Goal: Transaction & Acquisition: Purchase product/service

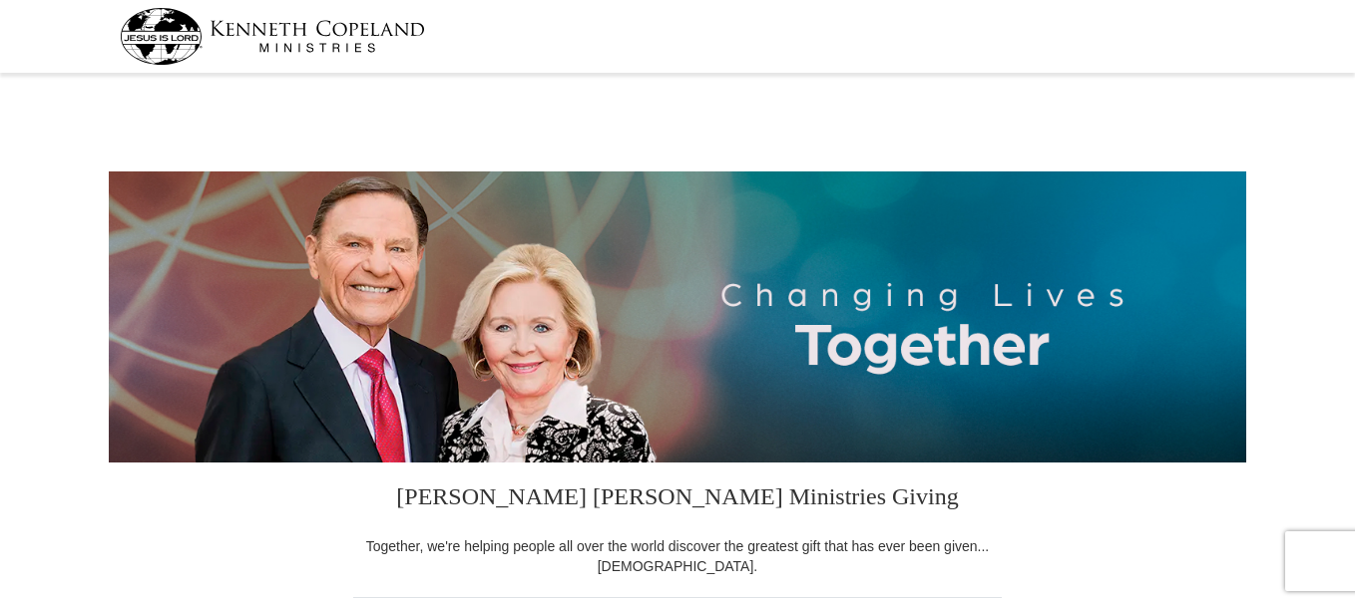
select select "FL"
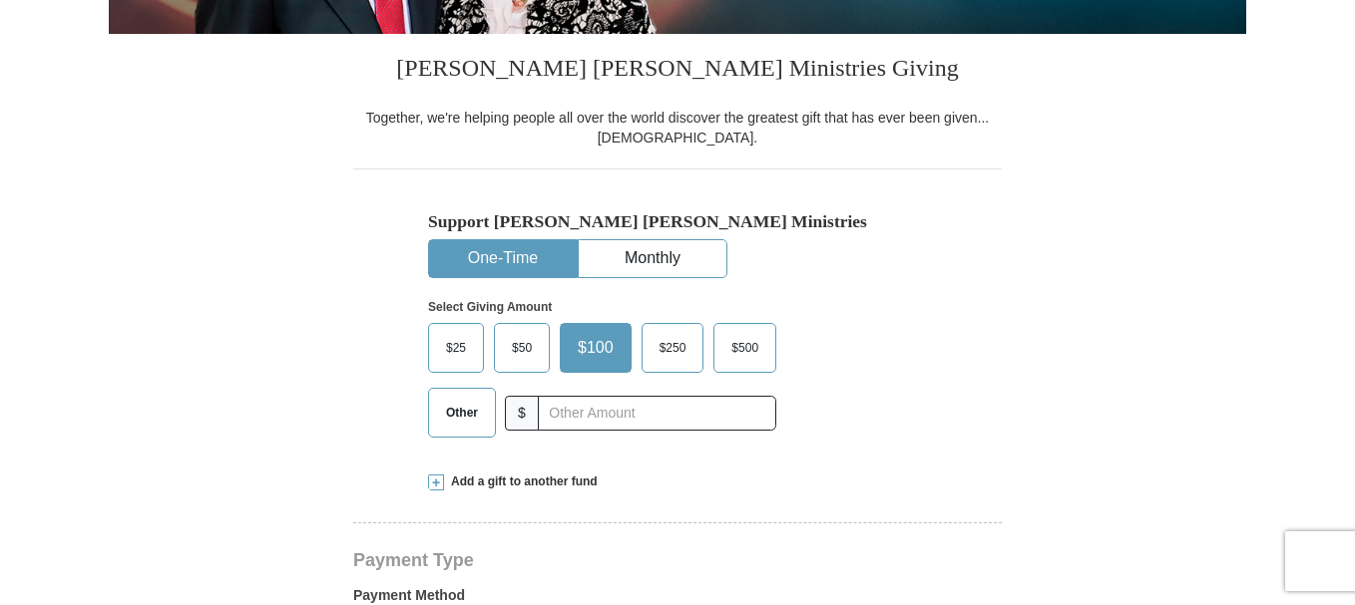
scroll to position [435, 0]
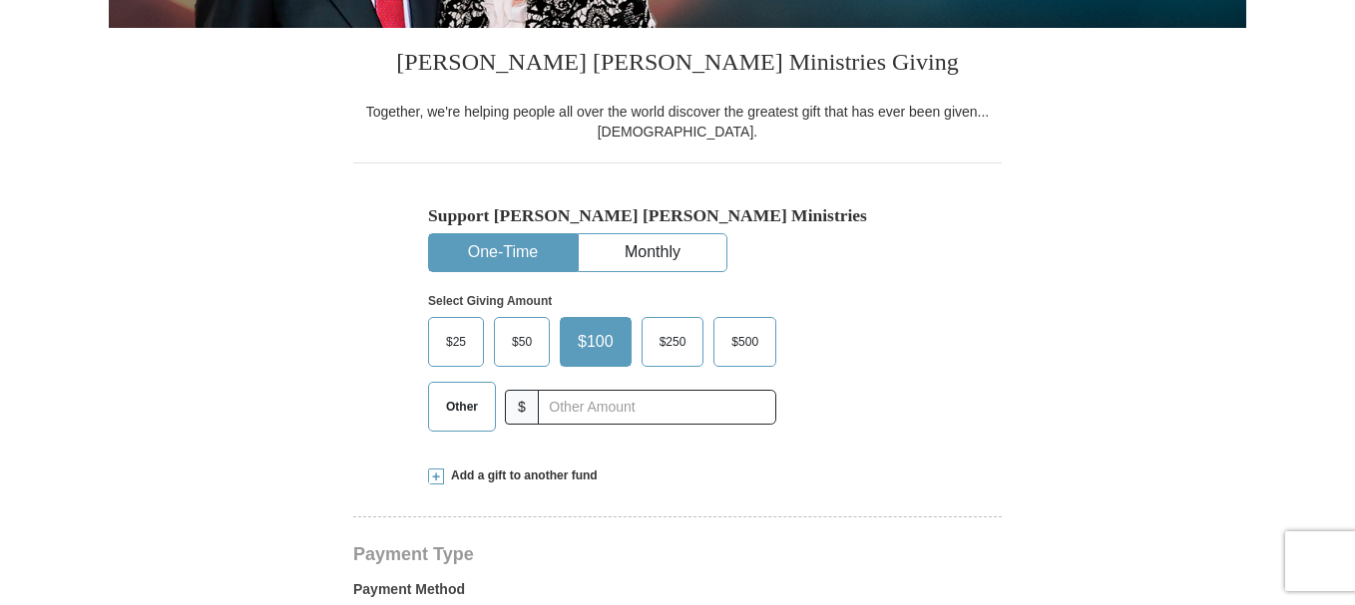
click at [435, 473] on span at bounding box center [436, 477] width 16 height 16
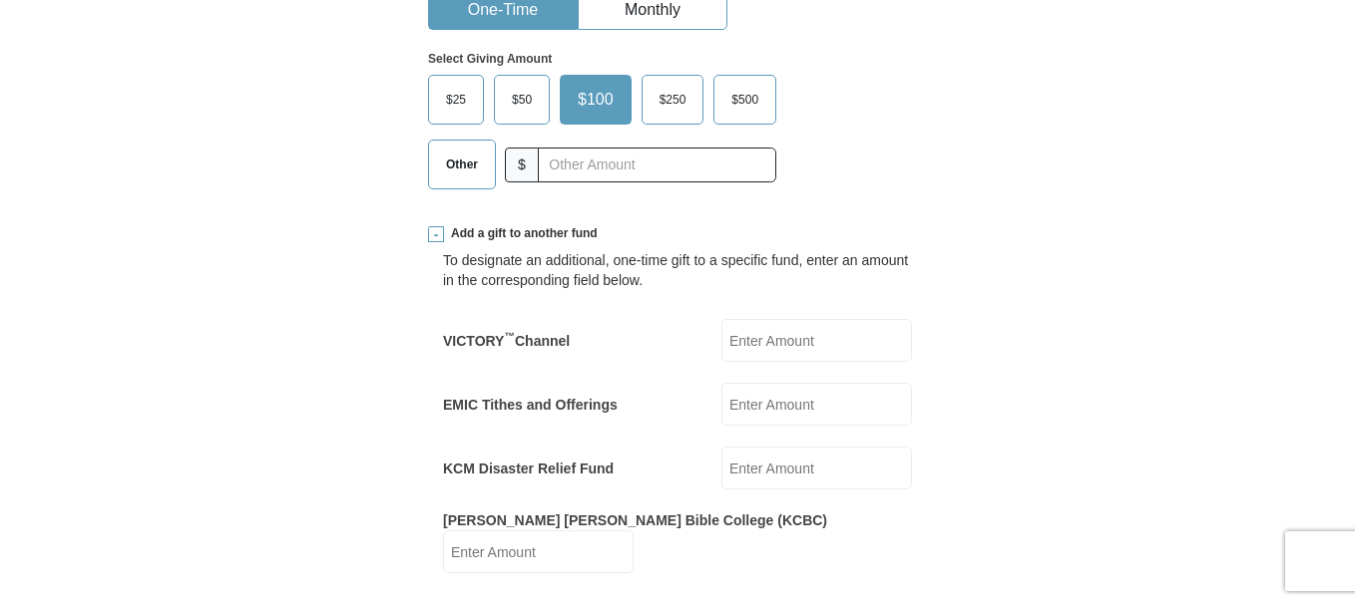
scroll to position [682, 0]
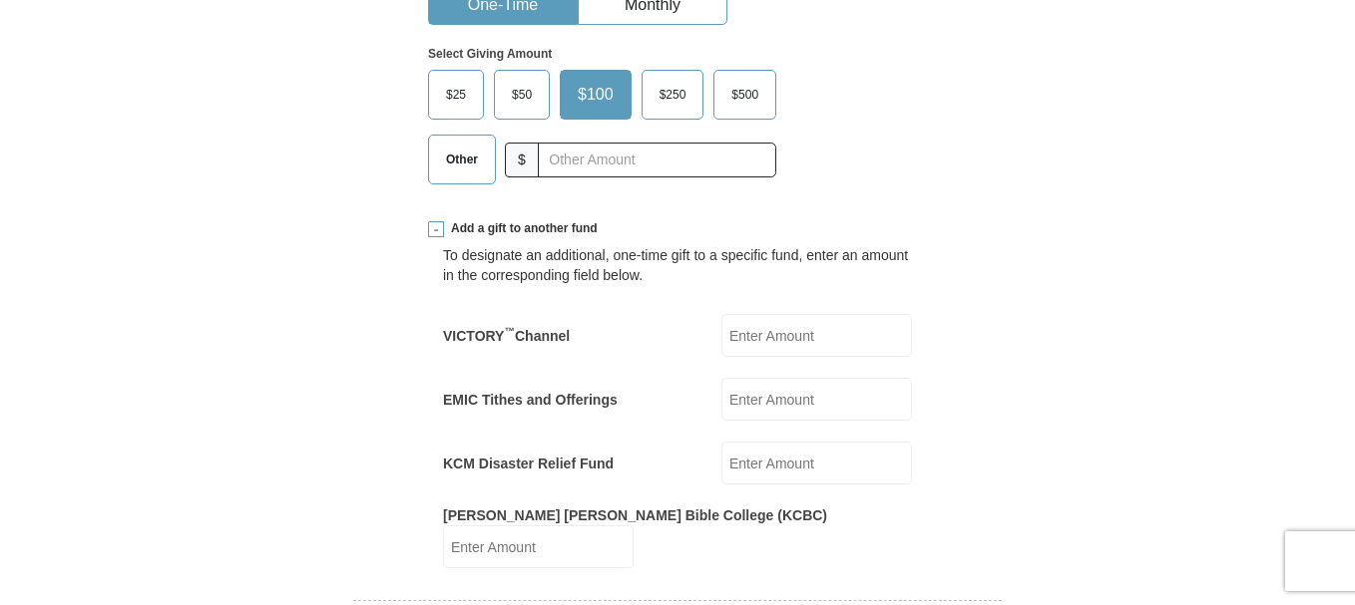
click at [633, 533] on input "Kenneth Copeland Bible College (KCBC)" at bounding box center [538, 547] width 191 height 43
type input "10.00"
click at [461, 175] on span "Other" at bounding box center [462, 160] width 52 height 30
click at [0, 0] on input "Other" at bounding box center [0, 0] width 0 height 0
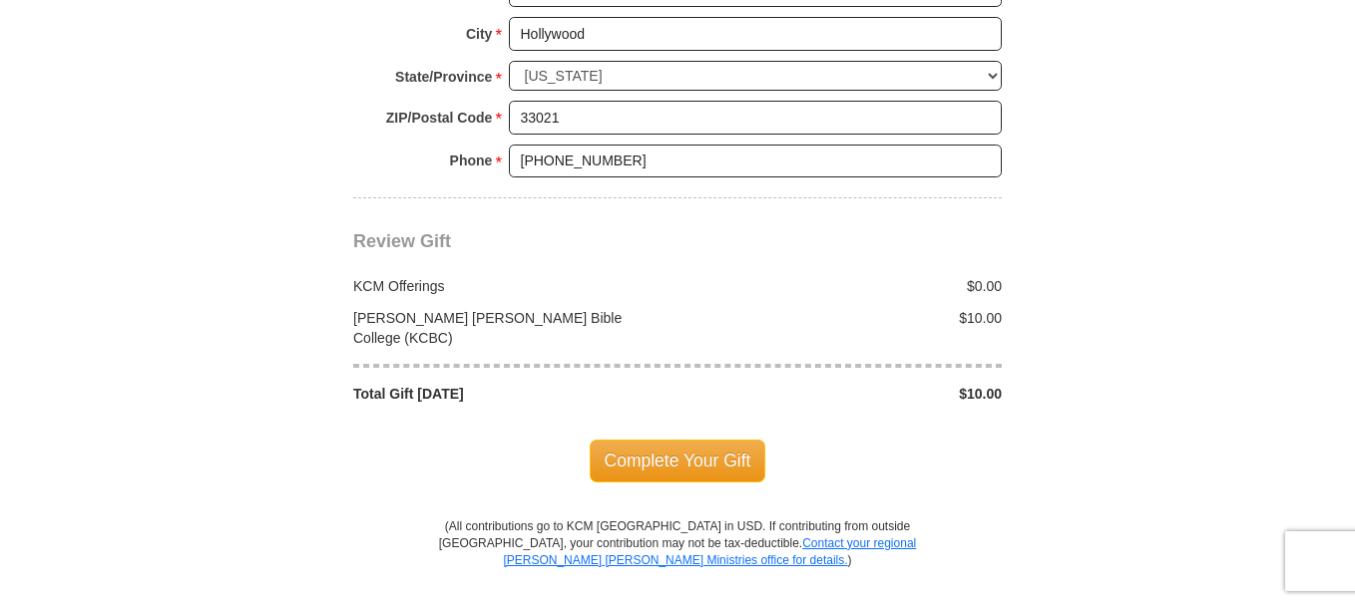
scroll to position [2014, 0]
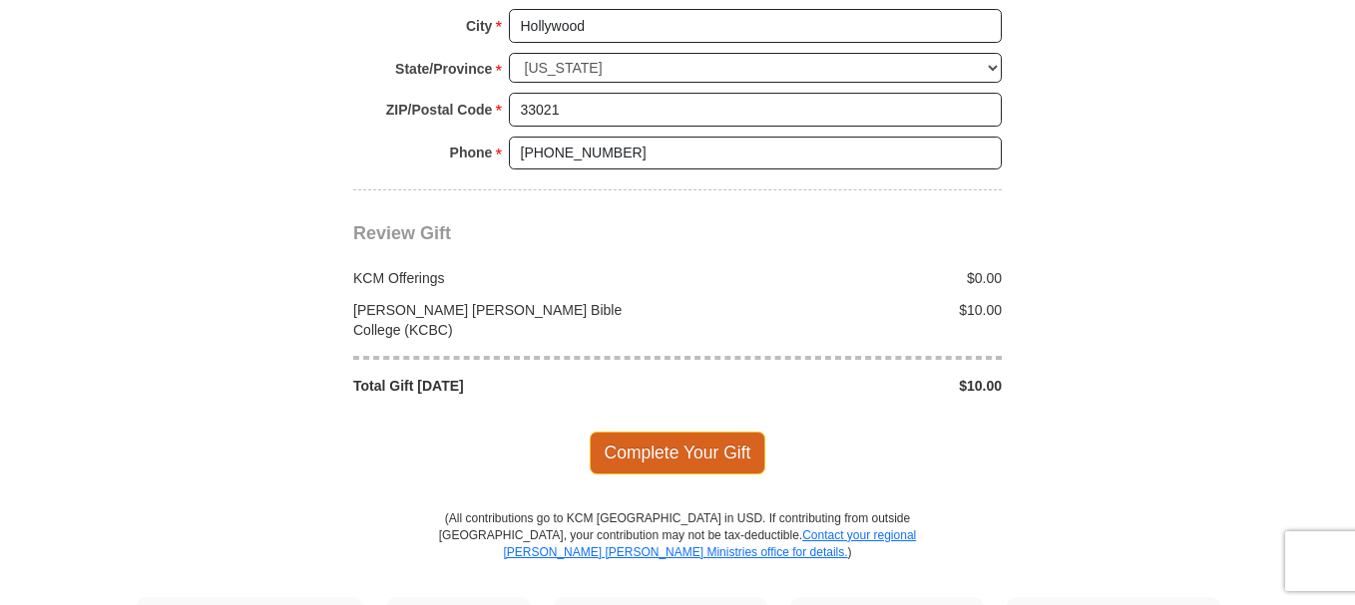
click at [674, 432] on span "Complete Your Gift" at bounding box center [678, 453] width 177 height 42
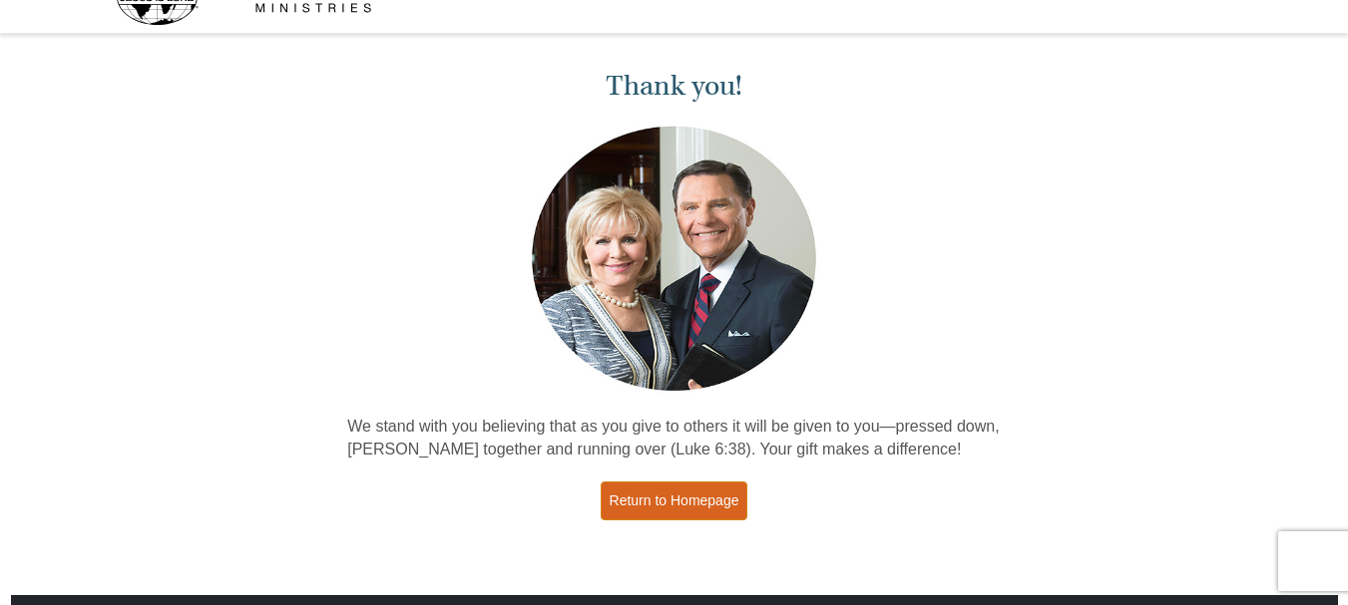
scroll to position [80, 0]
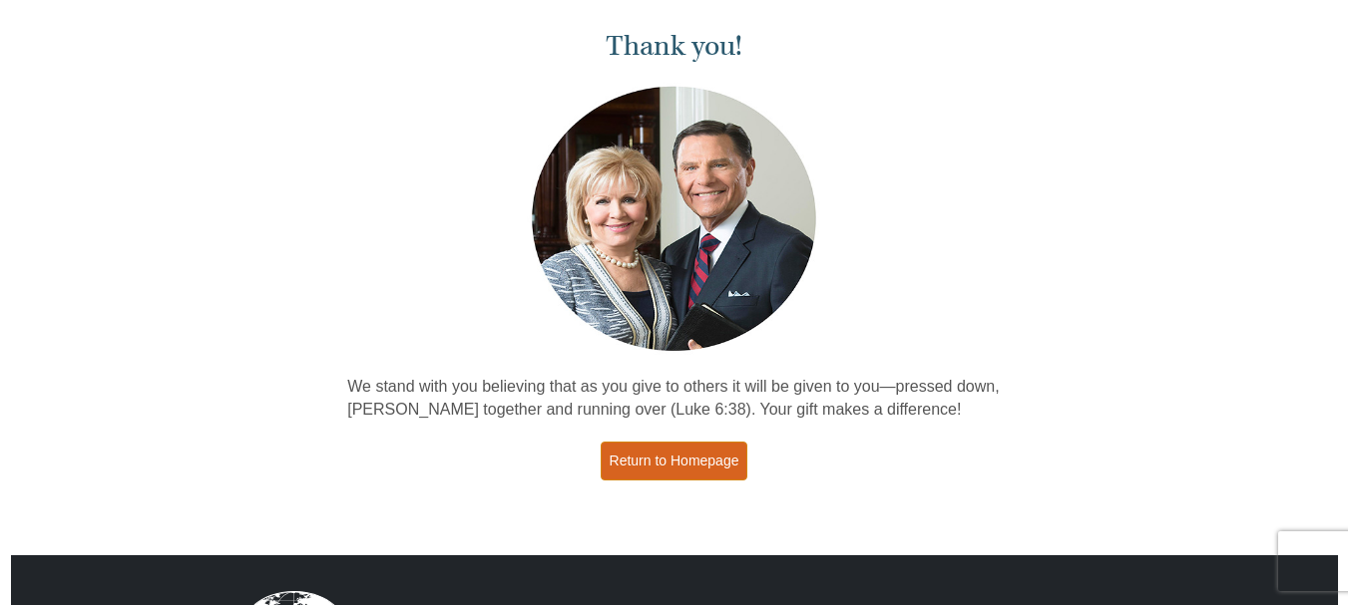
click at [699, 464] on link "Return to Homepage" at bounding box center [674, 461] width 148 height 39
